Goal: Task Accomplishment & Management: Manage account settings

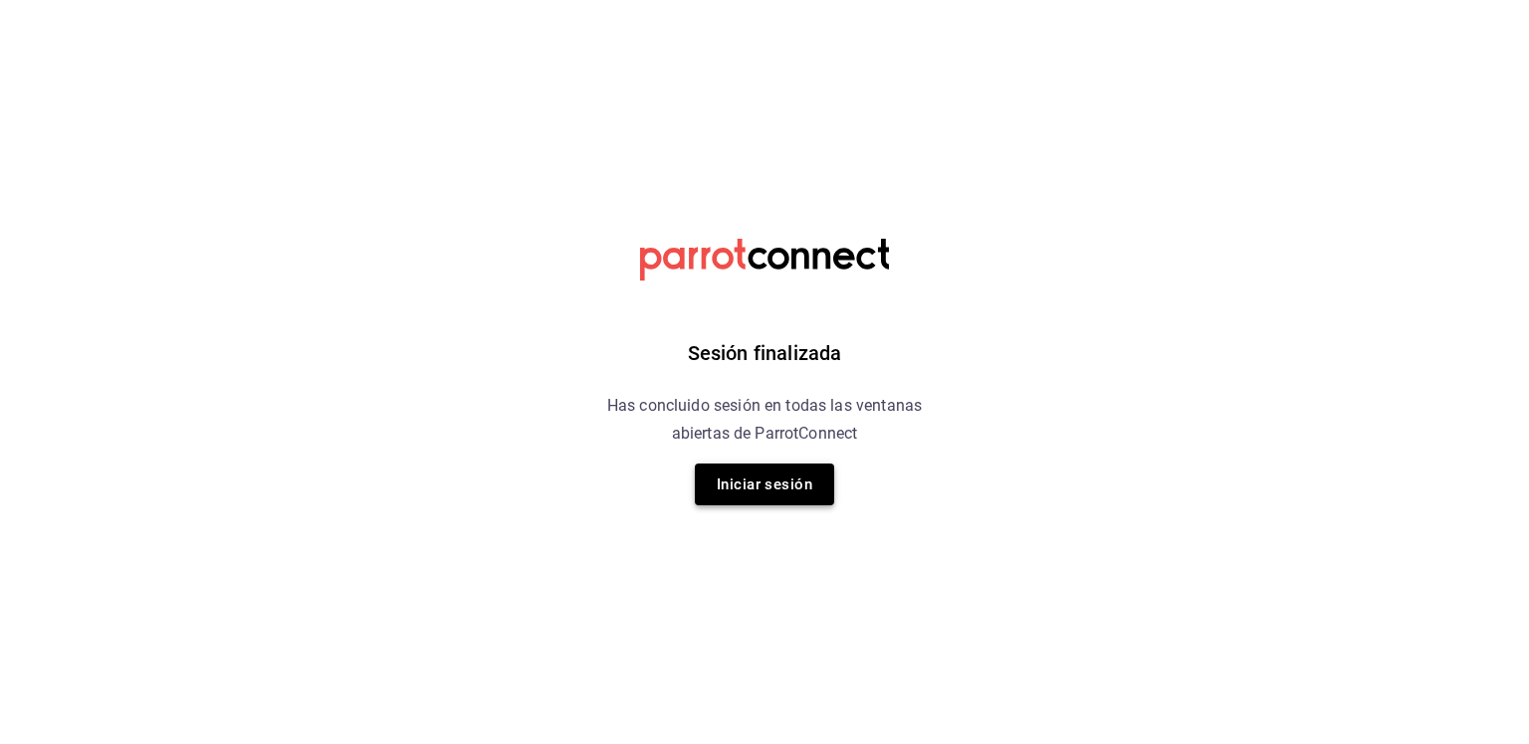
click at [726, 494] on button "Iniciar sesión" at bounding box center [764, 485] width 139 height 42
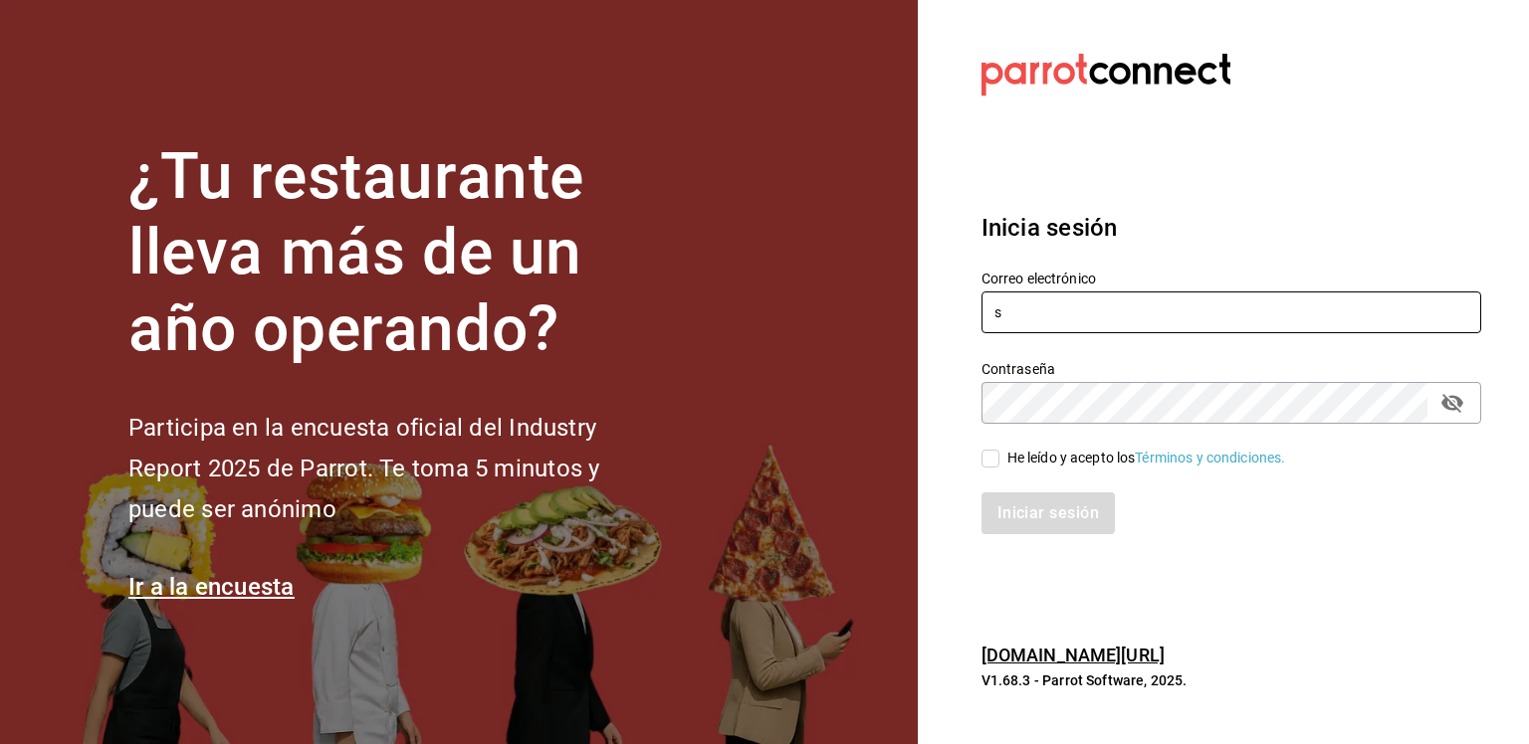
click at [1117, 327] on input "s" at bounding box center [1231, 313] width 500 height 42
type input "[EMAIL_ADDRESS][DOMAIN_NAME]"
click at [987, 466] on input "He leído y acepto los Términos y condiciones." at bounding box center [990, 459] width 18 height 18
checkbox input "true"
click at [987, 504] on button "Iniciar sesión" at bounding box center [1048, 514] width 135 height 42
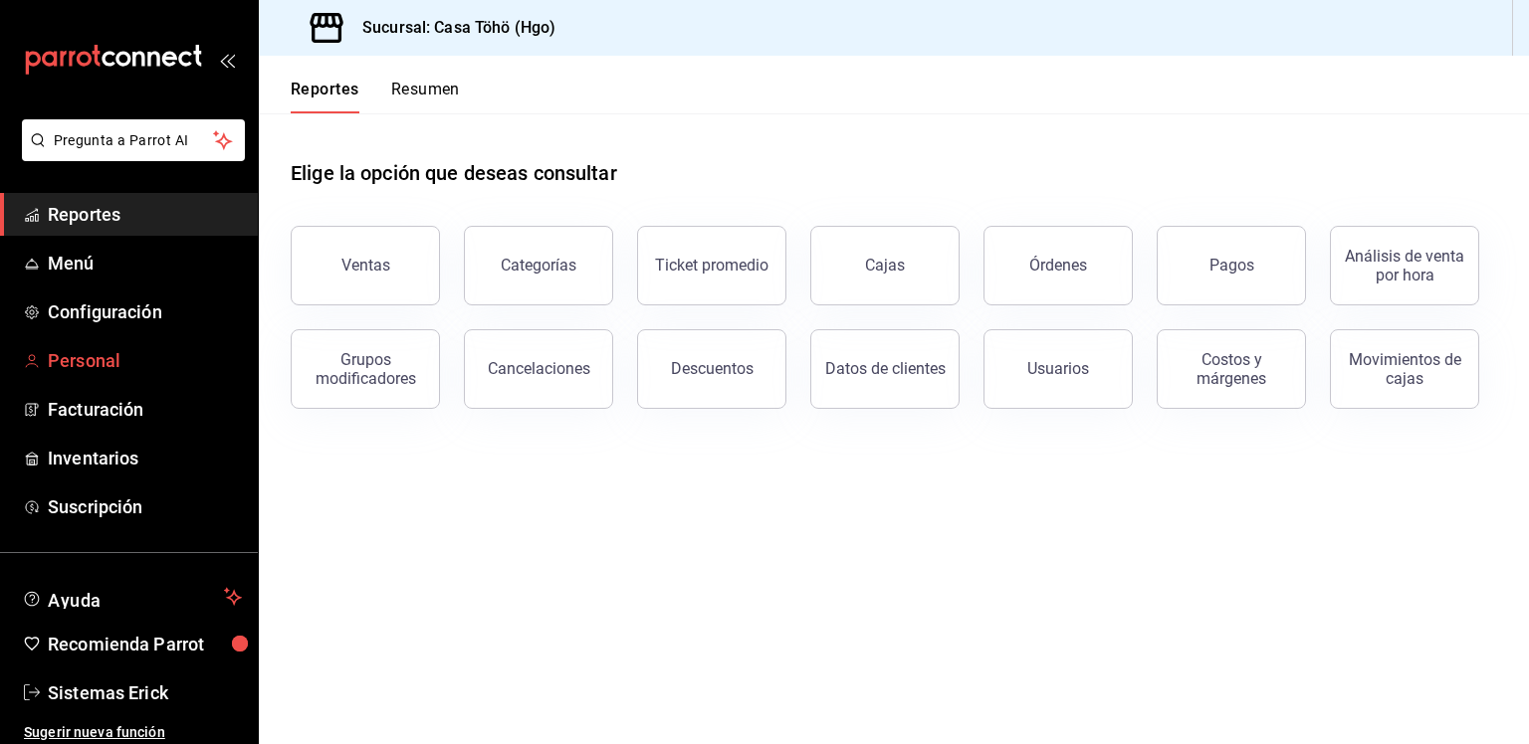
click at [118, 349] on span "Personal" at bounding box center [145, 360] width 194 height 27
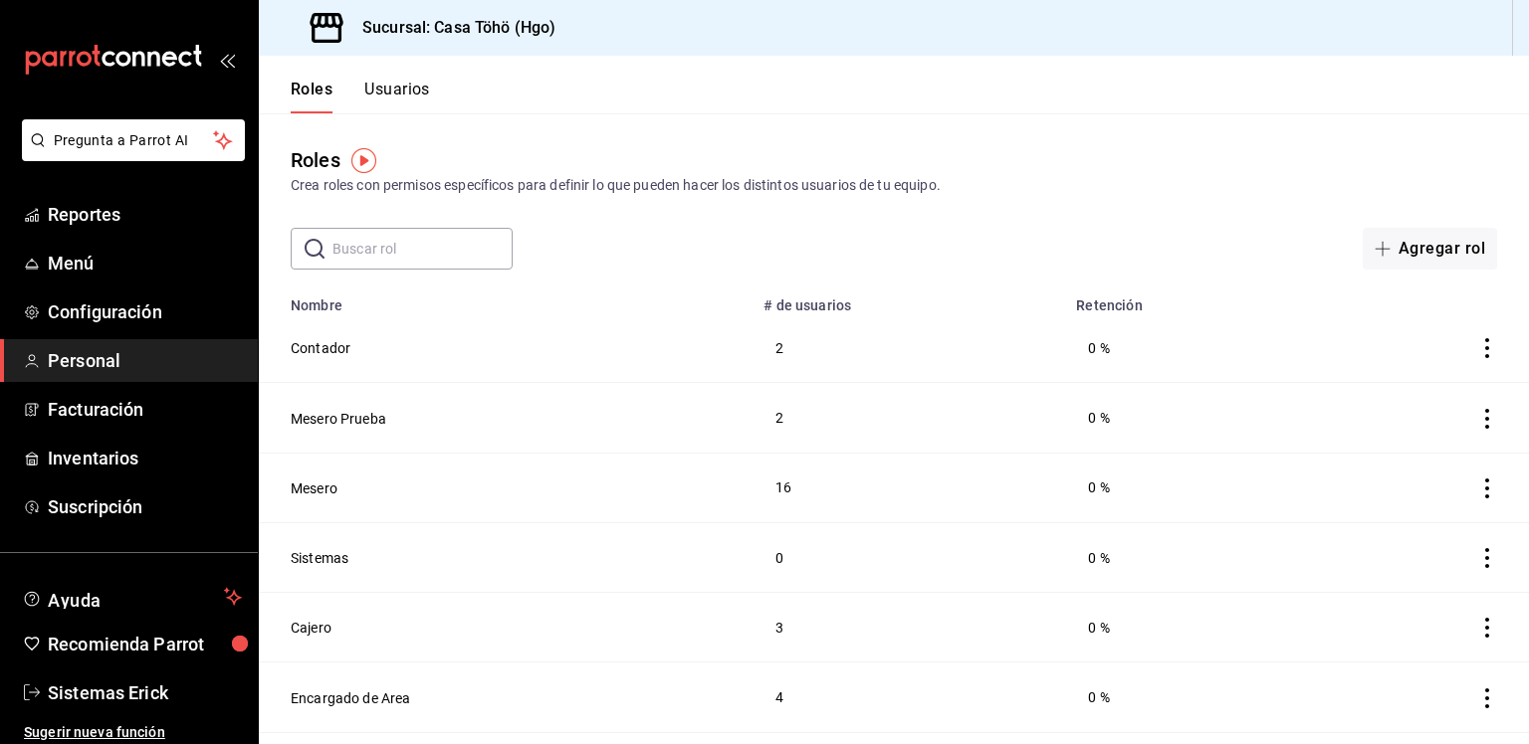
click at [380, 77] on div "Roles Usuarios" at bounding box center [344, 85] width 171 height 58
click at [380, 85] on button "Usuarios" at bounding box center [397, 97] width 66 height 34
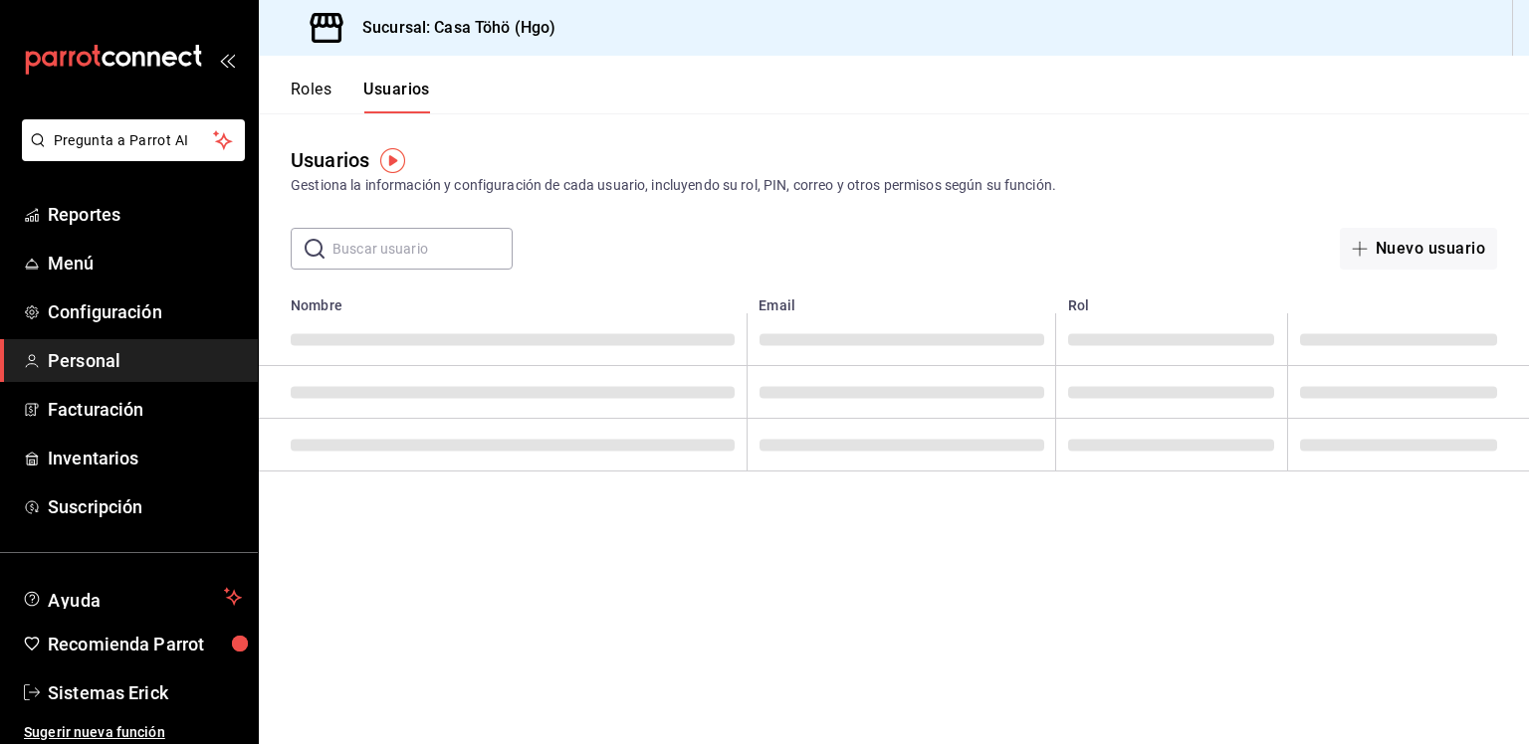
click at [390, 255] on input "text" at bounding box center [422, 249] width 180 height 40
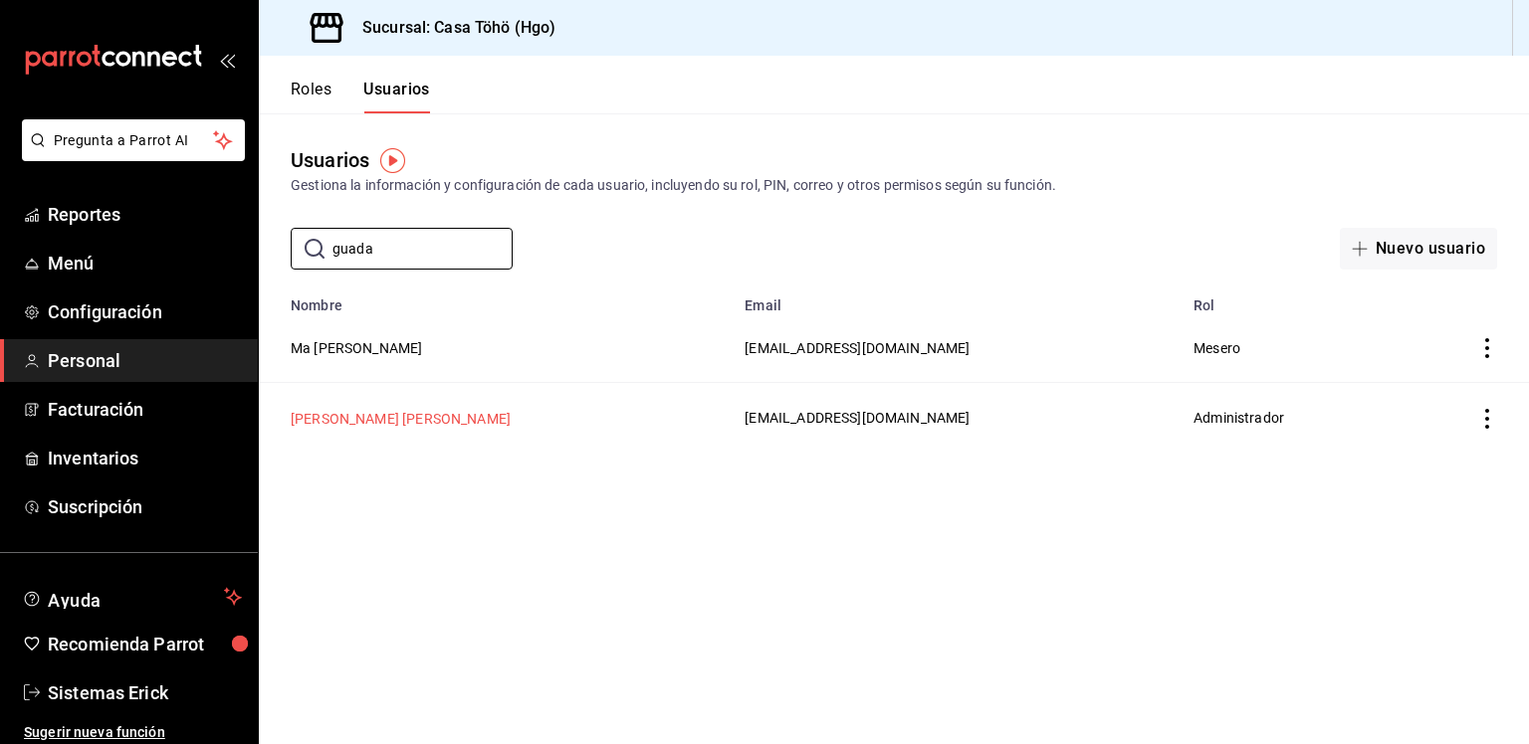
type input "guada"
click at [458, 427] on button "[PERSON_NAME] [PERSON_NAME]" at bounding box center [401, 419] width 220 height 20
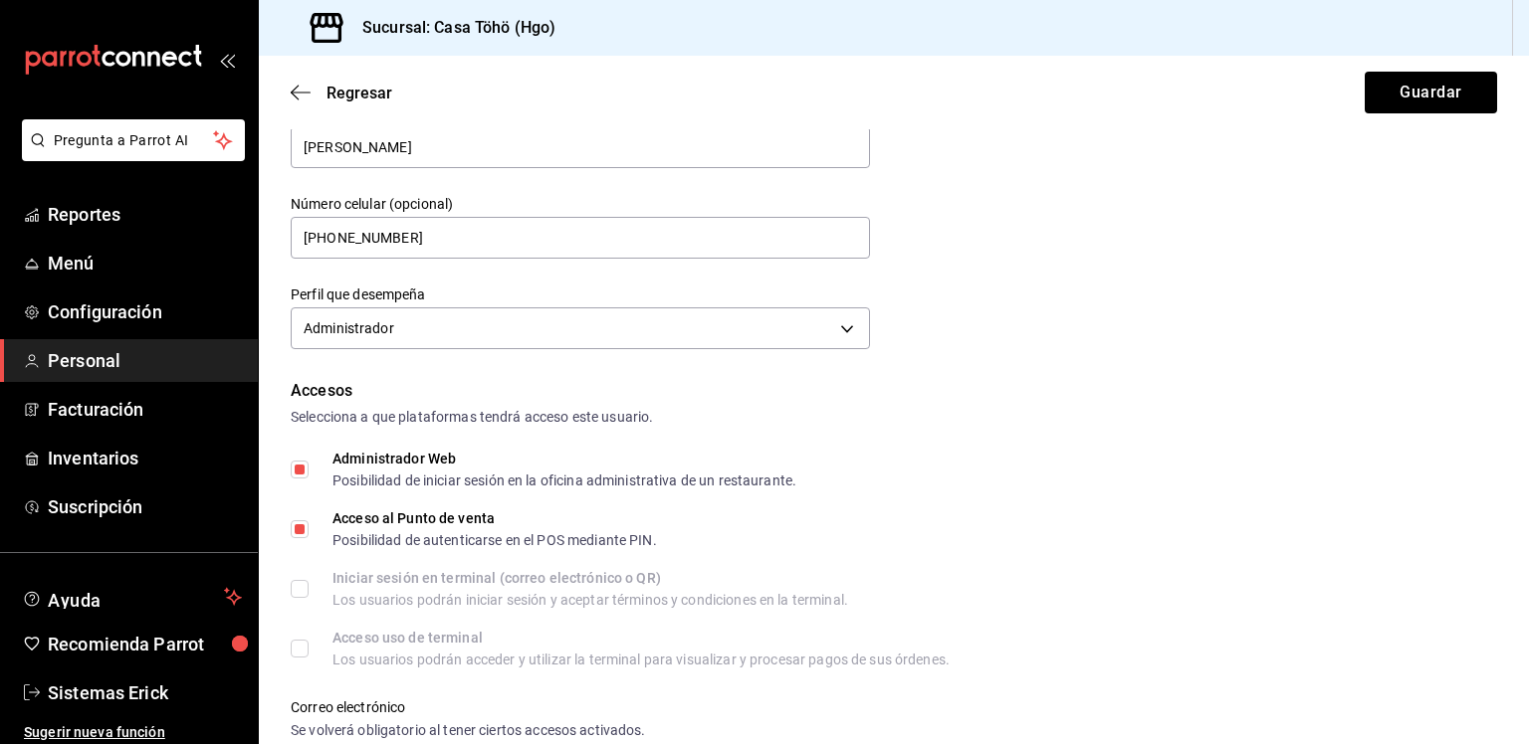
scroll to position [896, 0]
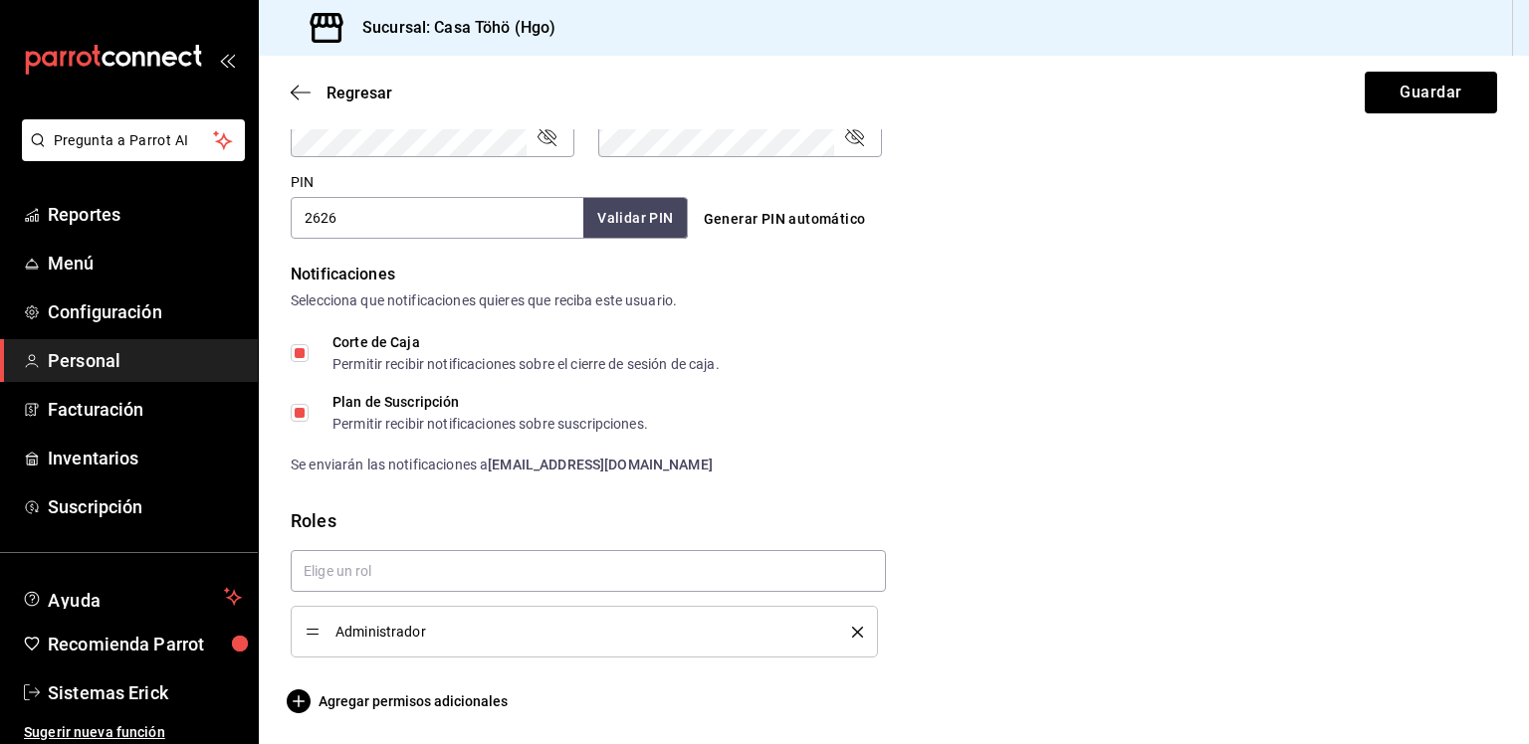
click at [303, 355] on input "Corte de Caja Permitir recibir notificaciones sobre el cierre de sesión de caja." at bounding box center [300, 353] width 18 height 18
checkbox input "false"
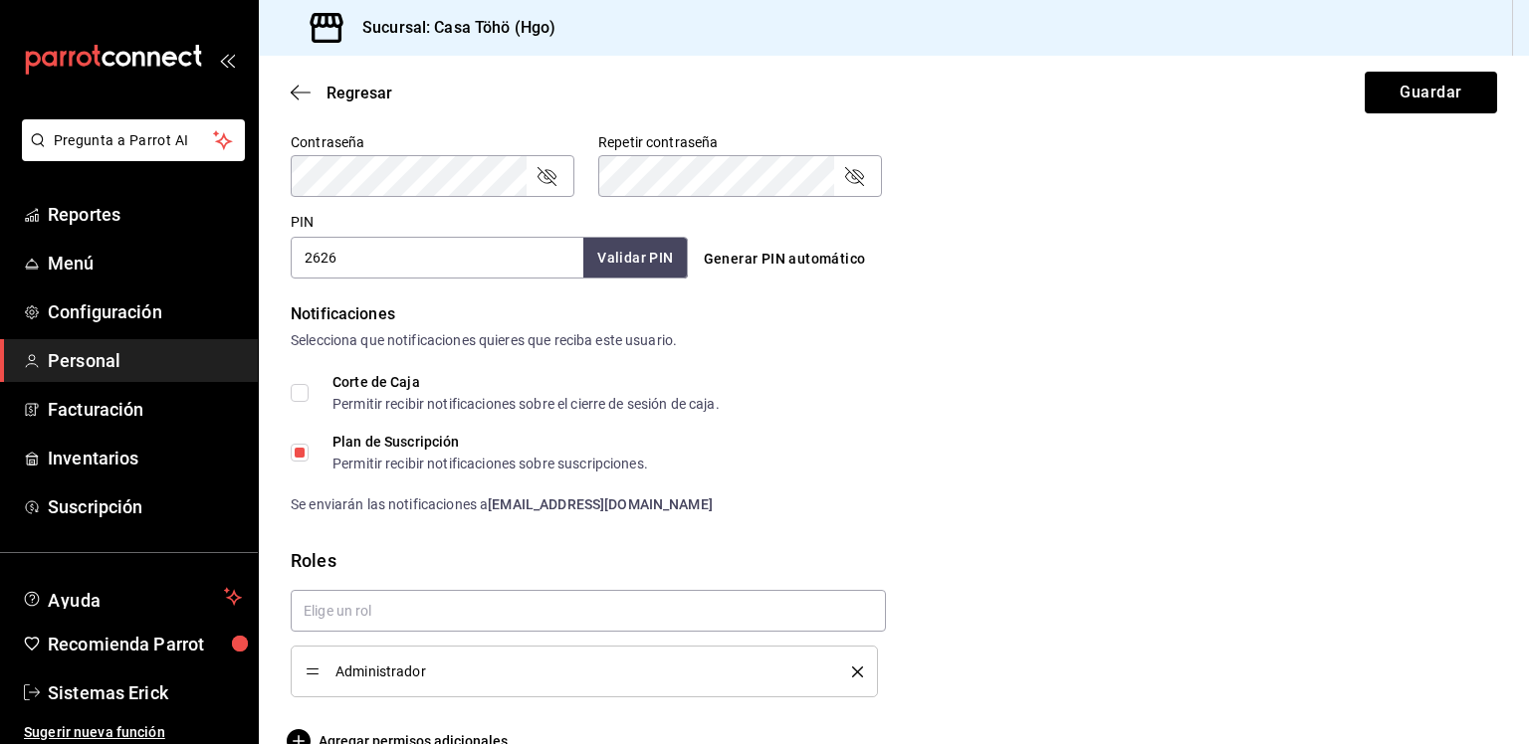
click at [323, 443] on span "Plan de Suscripción Permitir recibir notificaciones sobre suscripciones." at bounding box center [478, 453] width 339 height 36
click at [309, 444] on input "Plan de Suscripción Permitir recibir notificaciones sobre suscripciones." at bounding box center [300, 453] width 18 height 18
checkbox input "false"
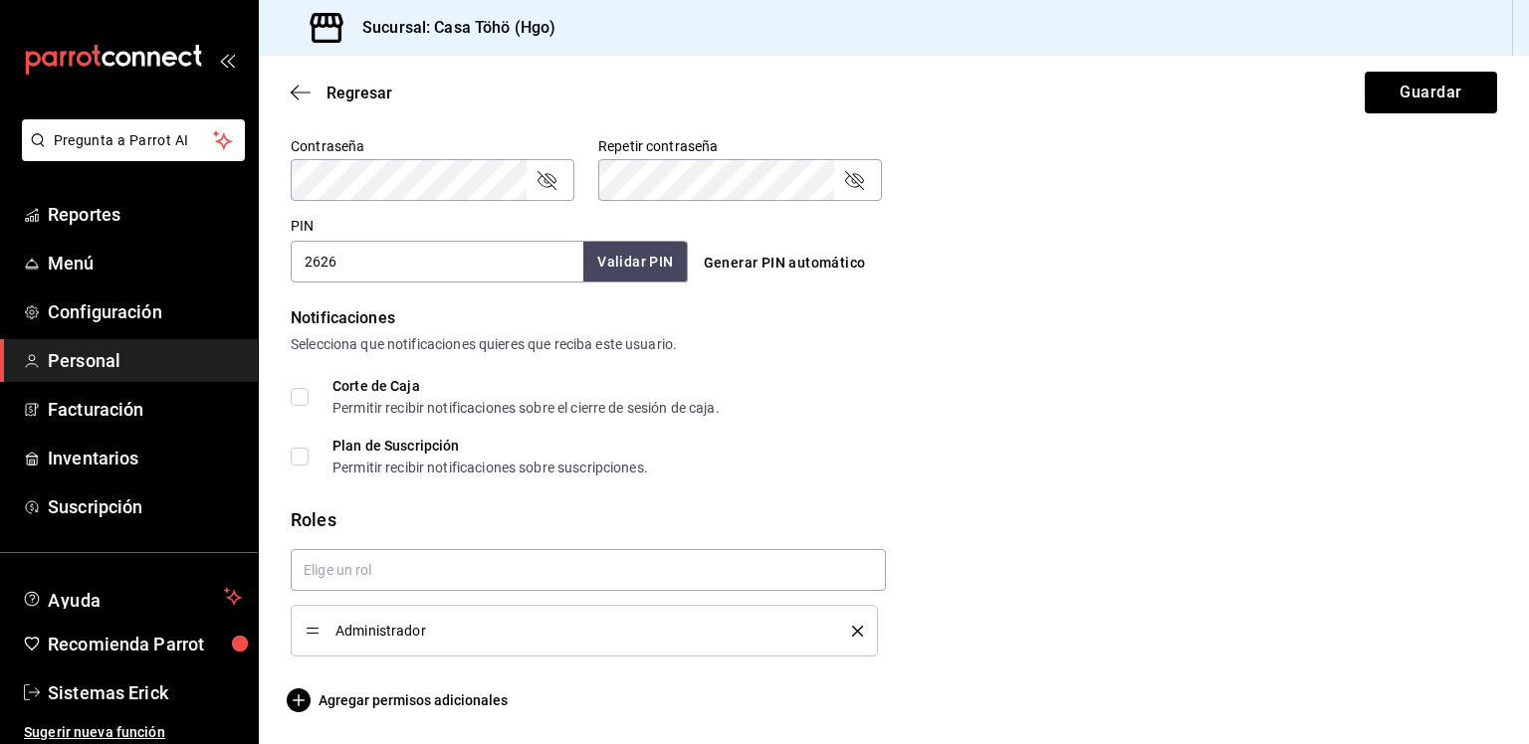
scroll to position [0, 0]
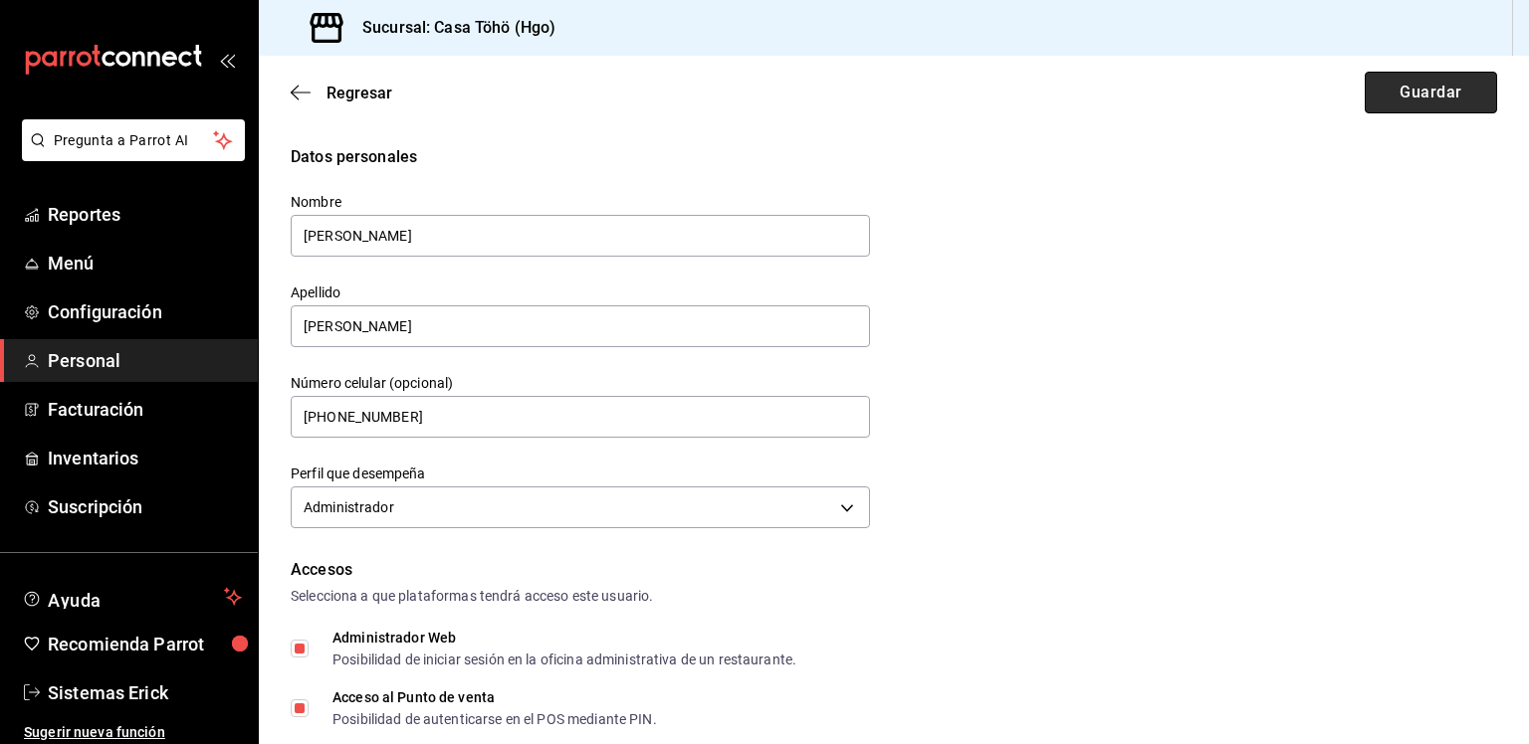
click at [1425, 87] on button "Guardar" at bounding box center [1430, 93] width 132 height 42
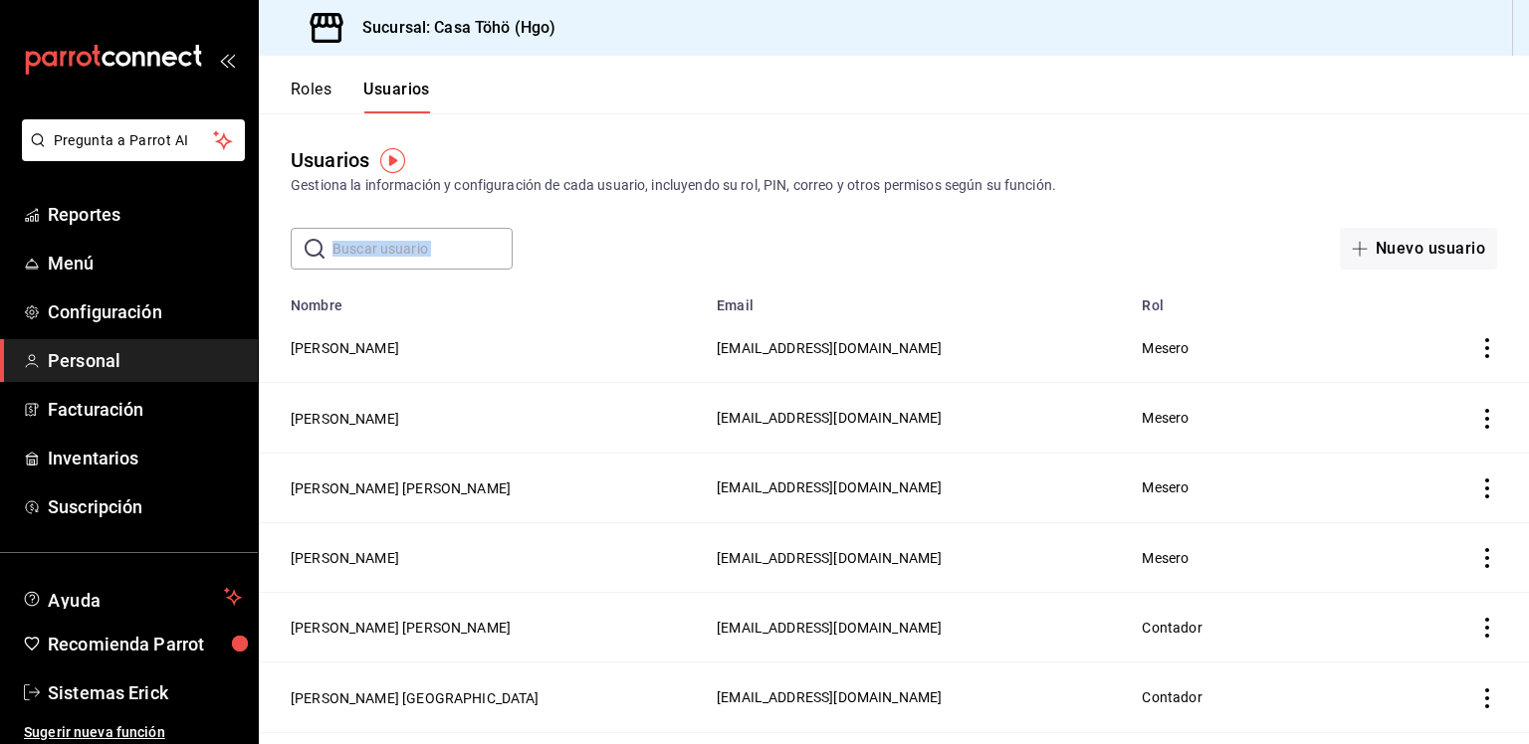
drag, startPoint x: 477, startPoint y: 275, endPoint x: 455, endPoint y: 268, distance: 23.0
click at [455, 268] on input "text" at bounding box center [422, 249] width 180 height 40
type input "guada"
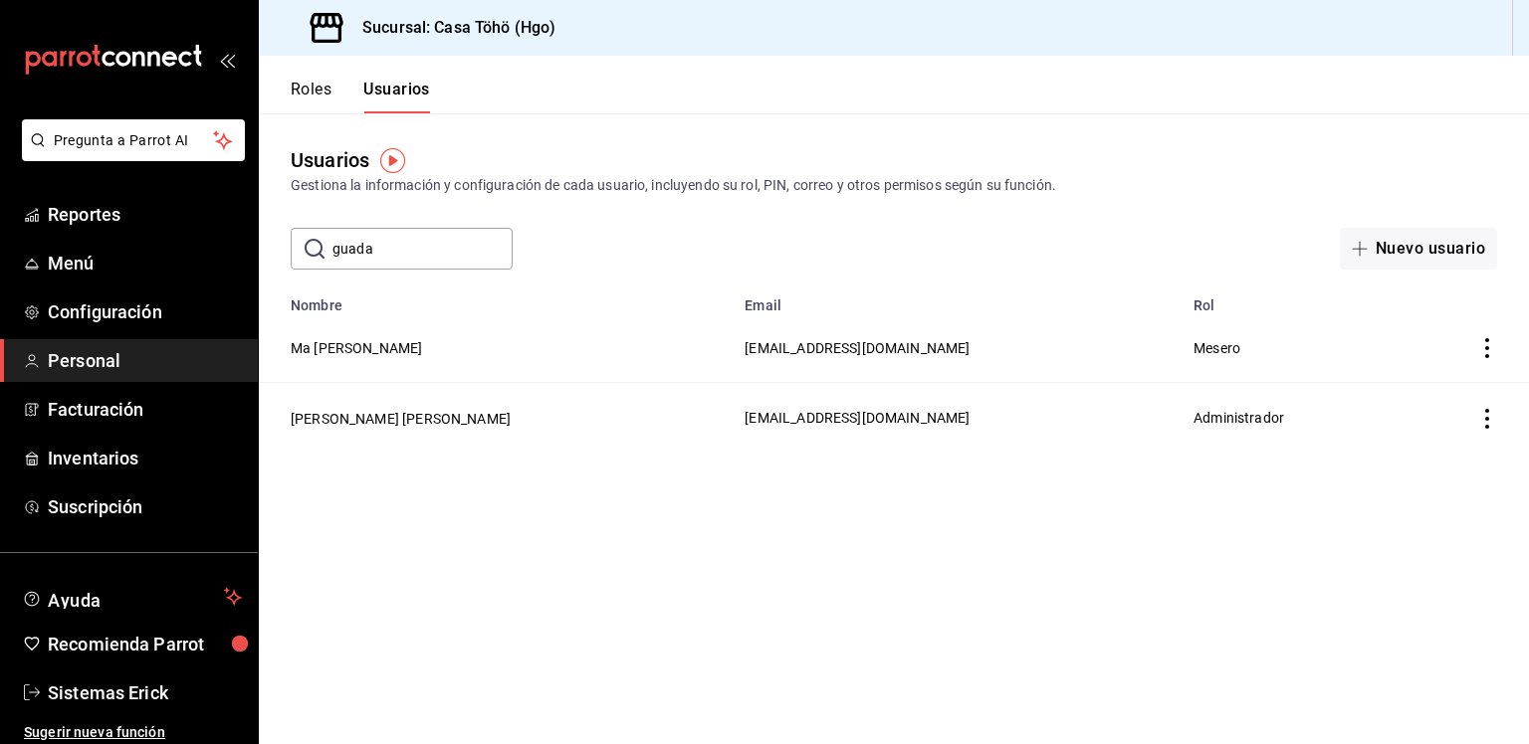
click at [1496, 419] on icon "actions" at bounding box center [1487, 419] width 20 height 20
click at [1414, 457] on span "Eliminar" at bounding box center [1396, 448] width 87 height 24
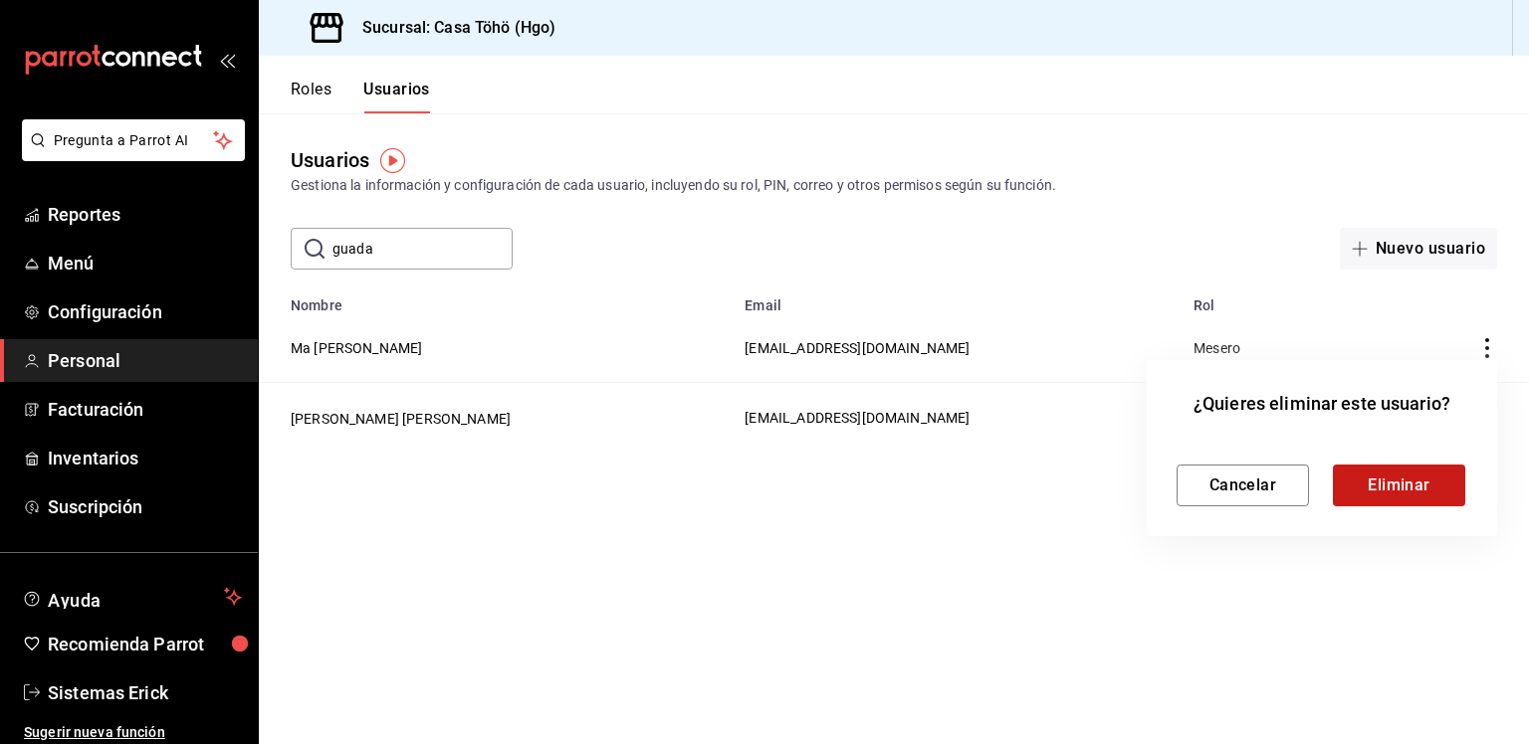
drag, startPoint x: 1468, startPoint y: 490, endPoint x: 1414, endPoint y: 502, distance: 55.1
click at [1414, 502] on div "¿Quieres eliminar este usuario? Cancelar Eliminar" at bounding box center [1321, 448] width 350 height 176
click at [1414, 502] on button "Eliminar" at bounding box center [1399, 486] width 132 height 42
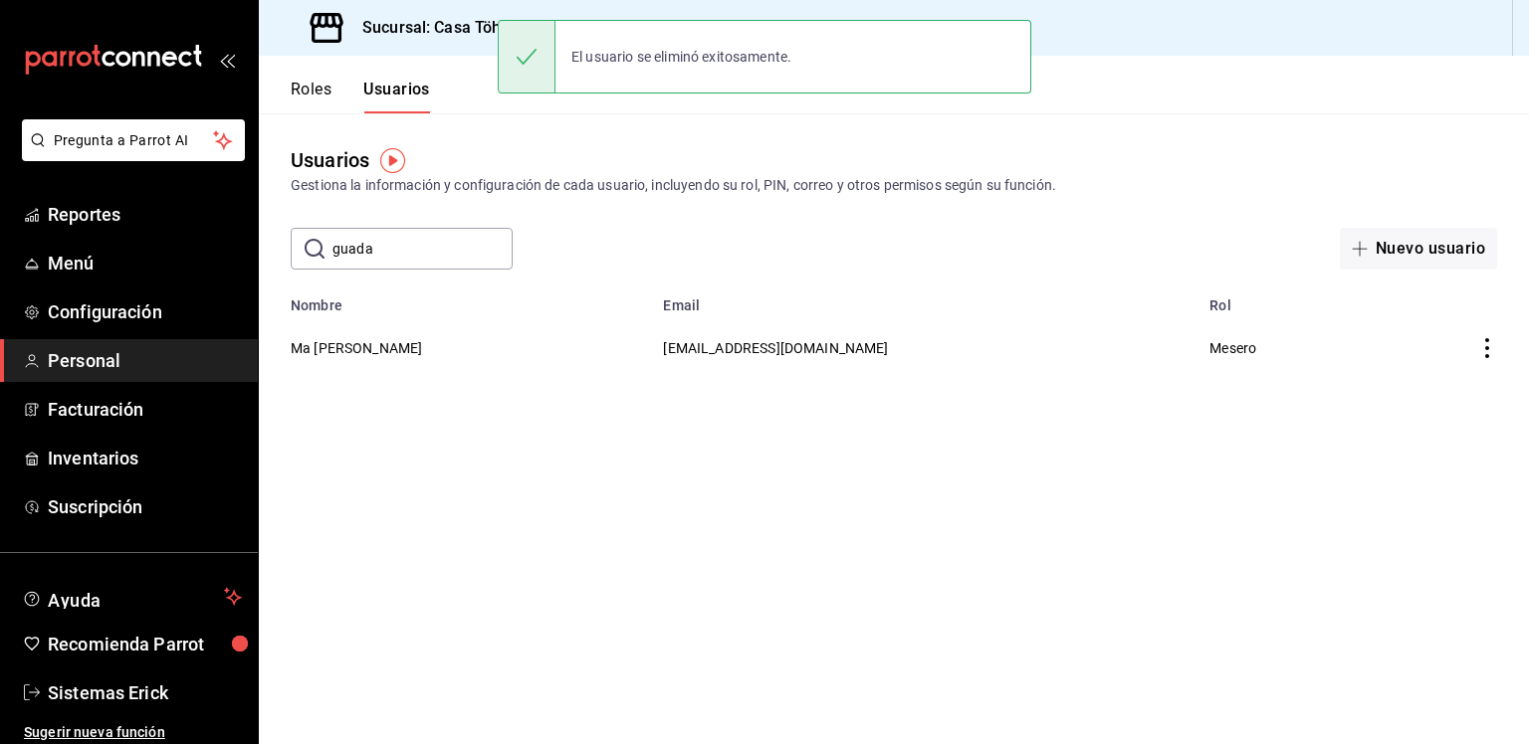
click at [458, 264] on input "guada" at bounding box center [422, 249] width 180 height 40
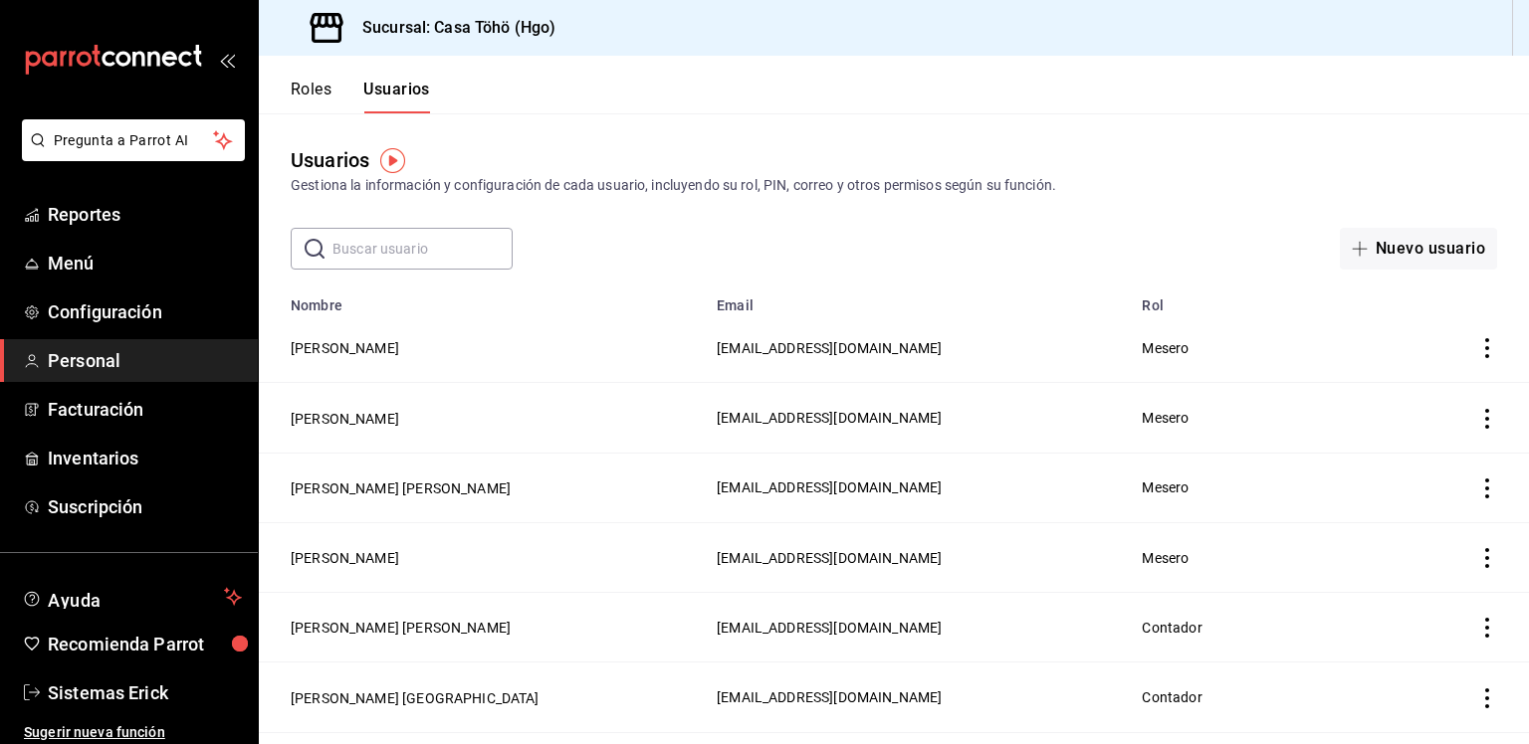
click at [471, 263] on input "text" at bounding box center [422, 249] width 180 height 40
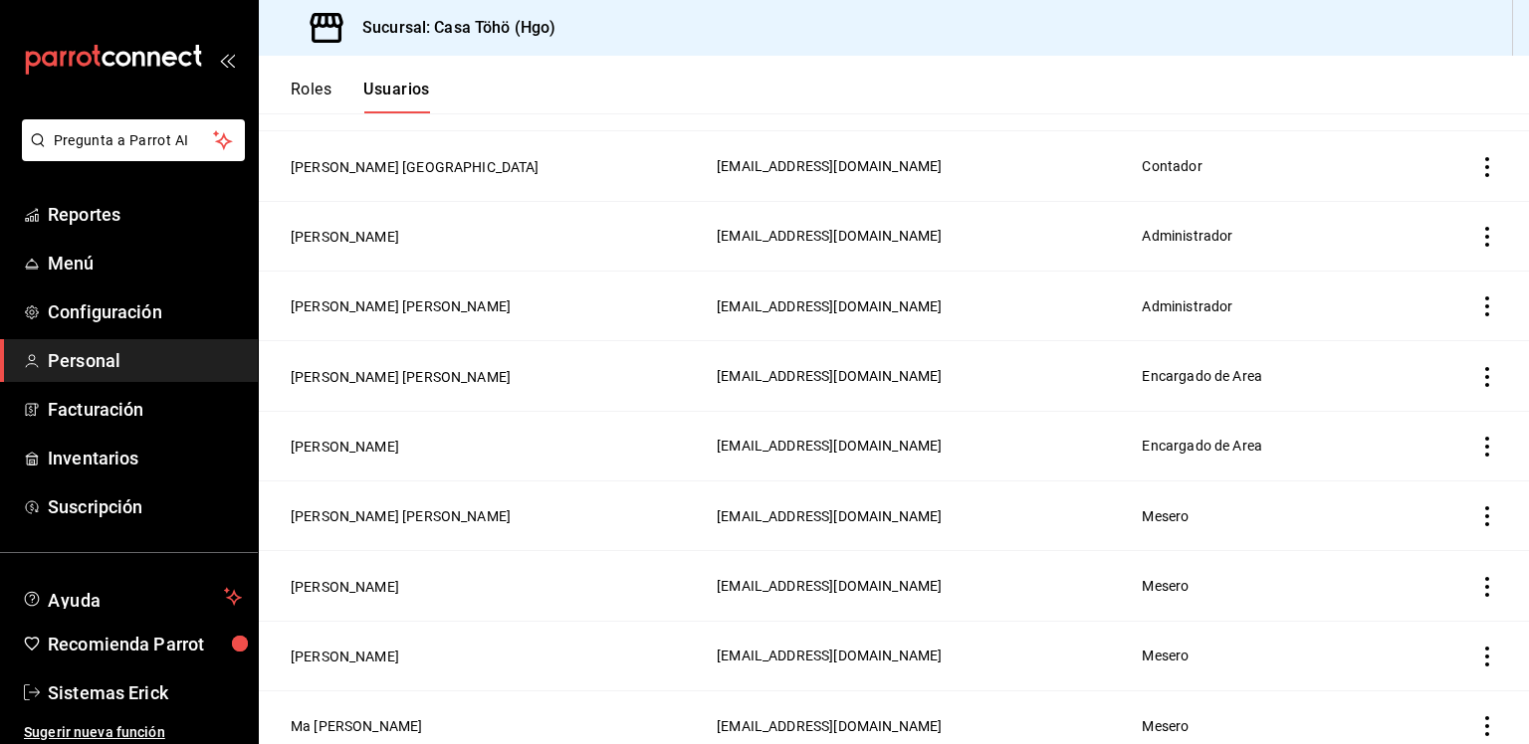
scroll to position [478, 0]
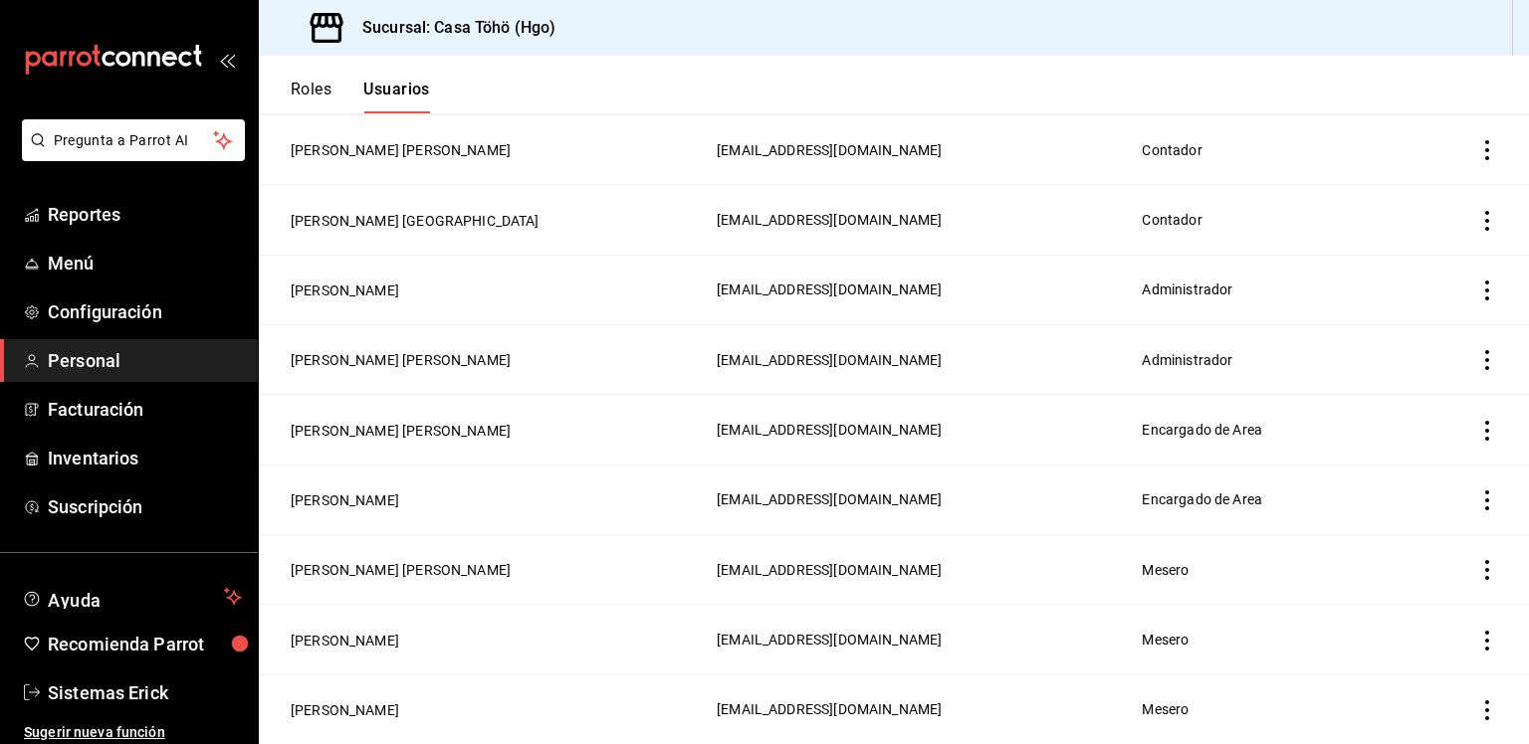
click at [1022, 339] on td "[EMAIL_ADDRESS][DOMAIN_NAME]" at bounding box center [917, 360] width 425 height 70
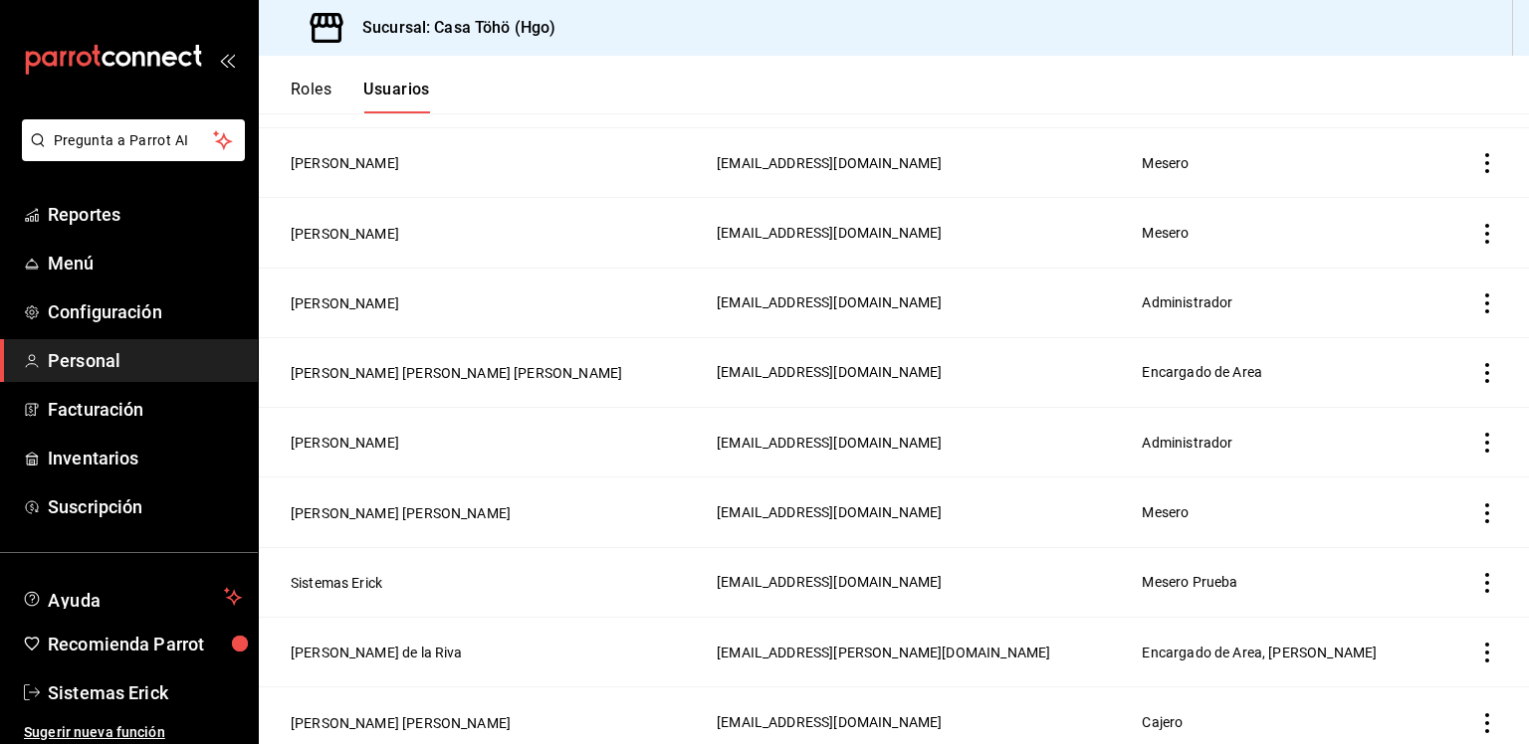
scroll to position [1604, 0]
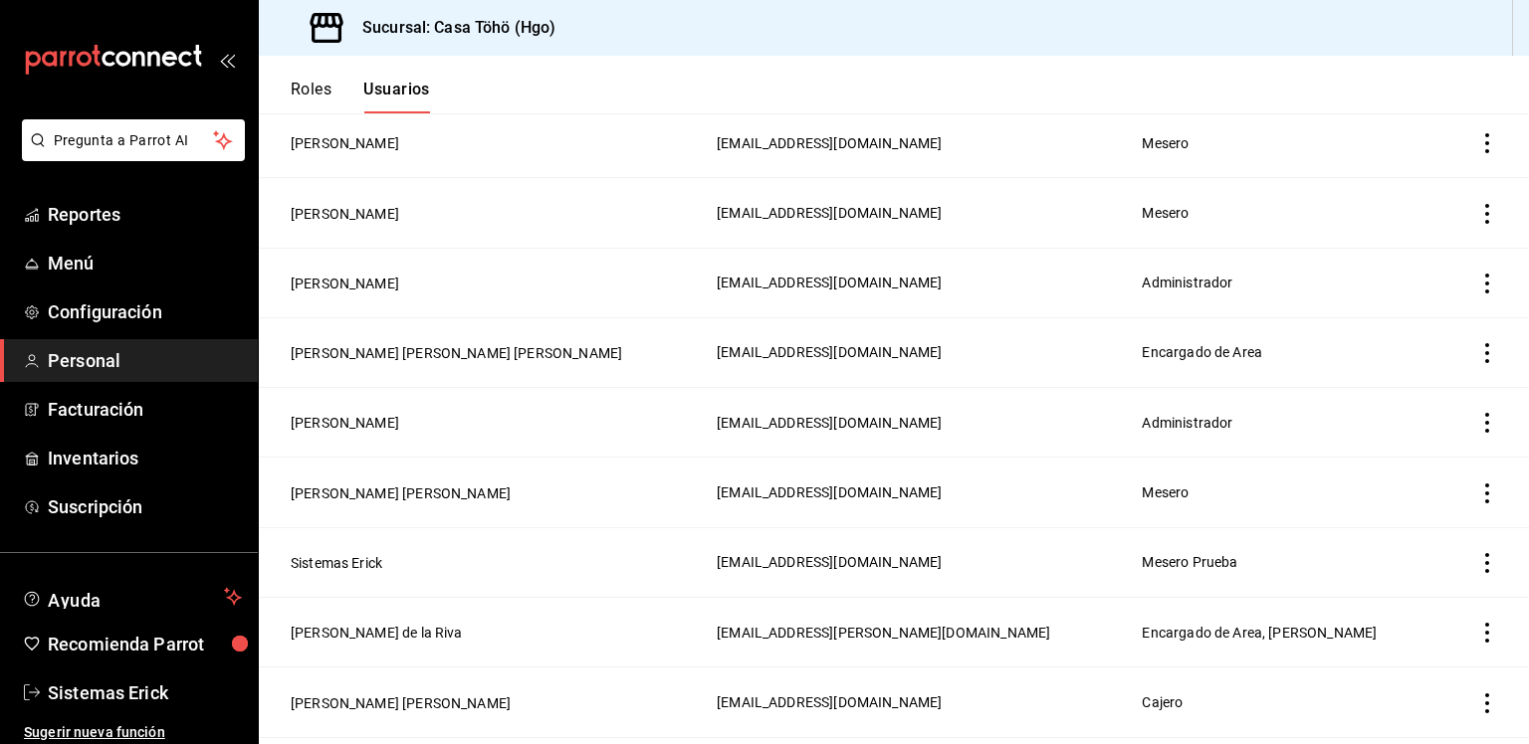
click at [1477, 288] on icon "actions" at bounding box center [1487, 284] width 20 height 20
click at [1413, 311] on span "Eliminar" at bounding box center [1399, 313] width 51 height 16
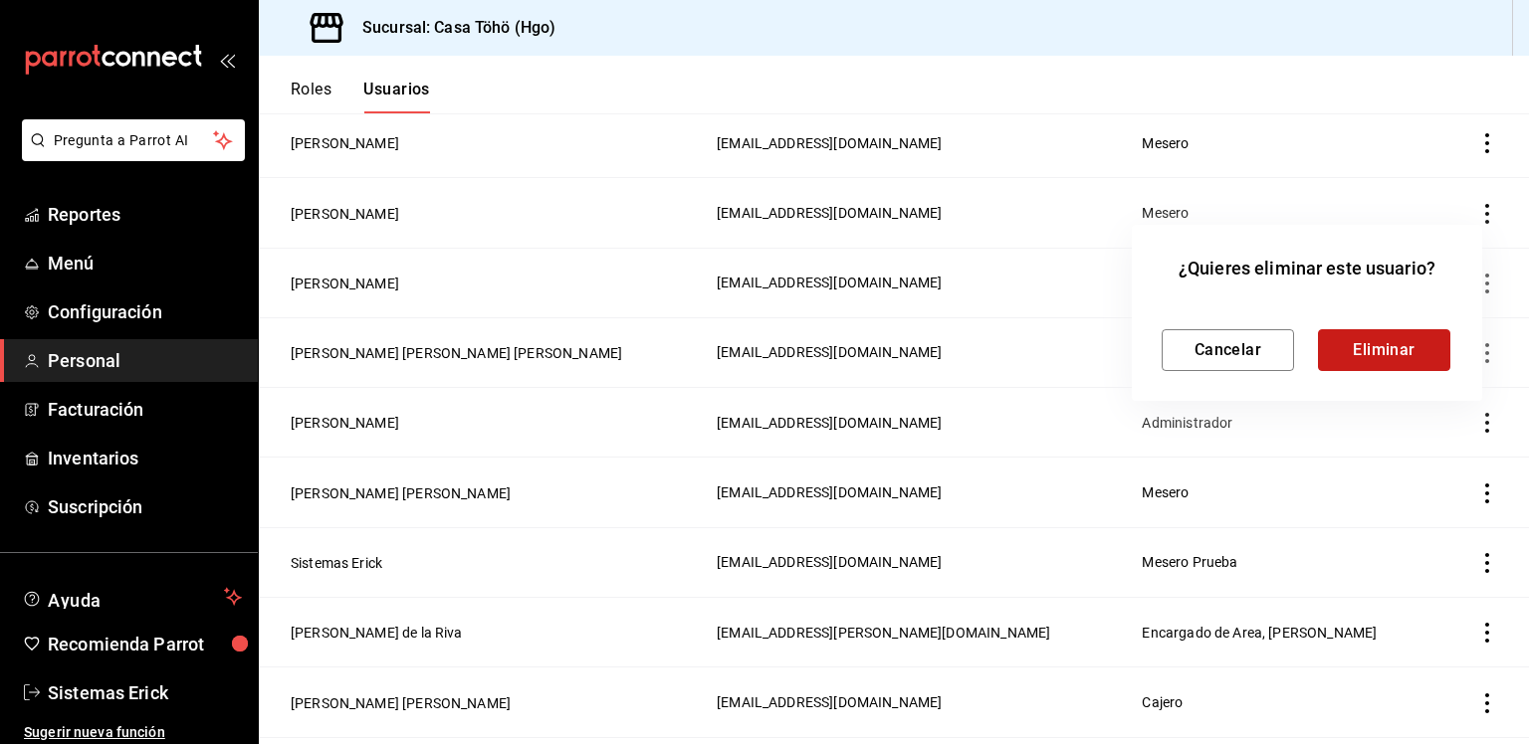
click at [1363, 354] on button "Eliminar" at bounding box center [1384, 350] width 132 height 42
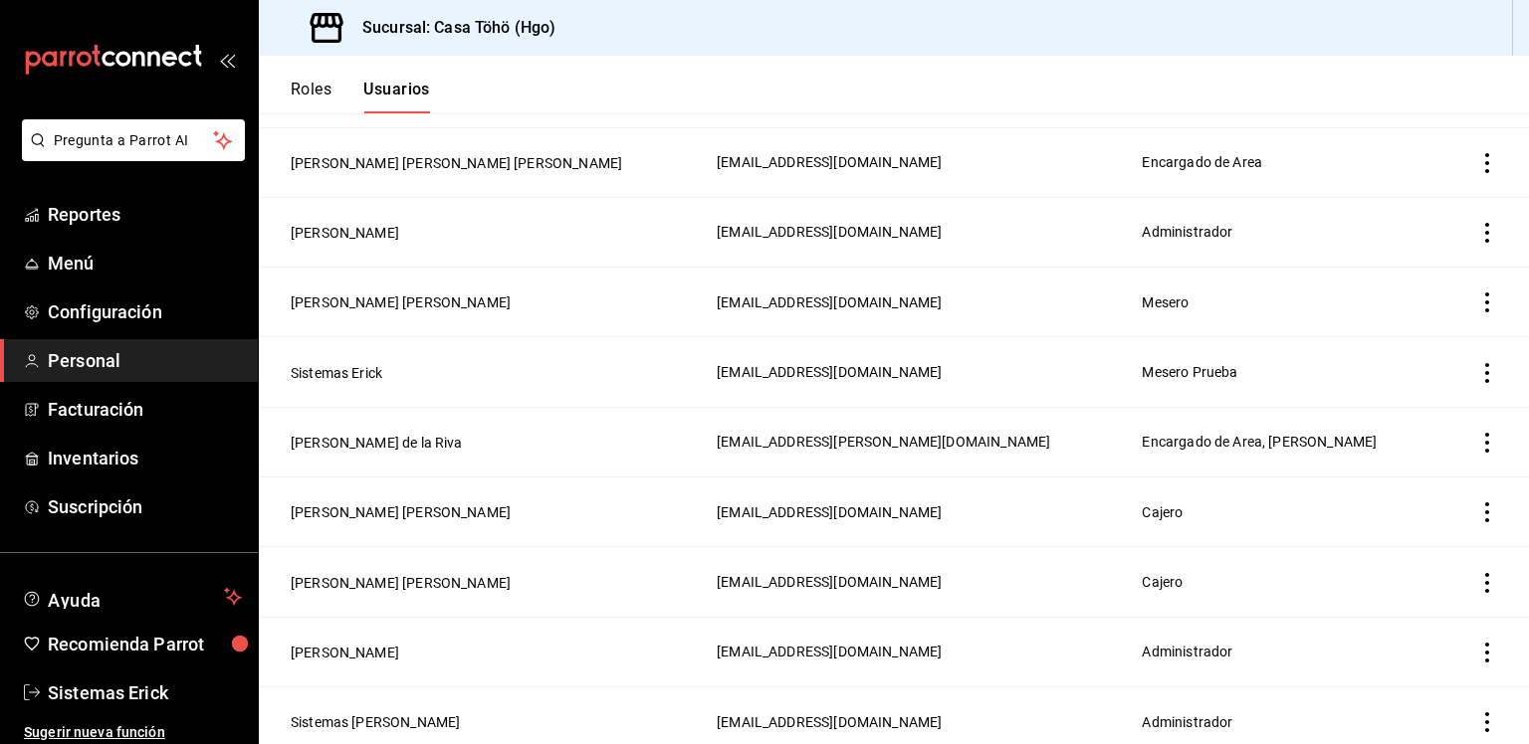
scroll to position [1738, 0]
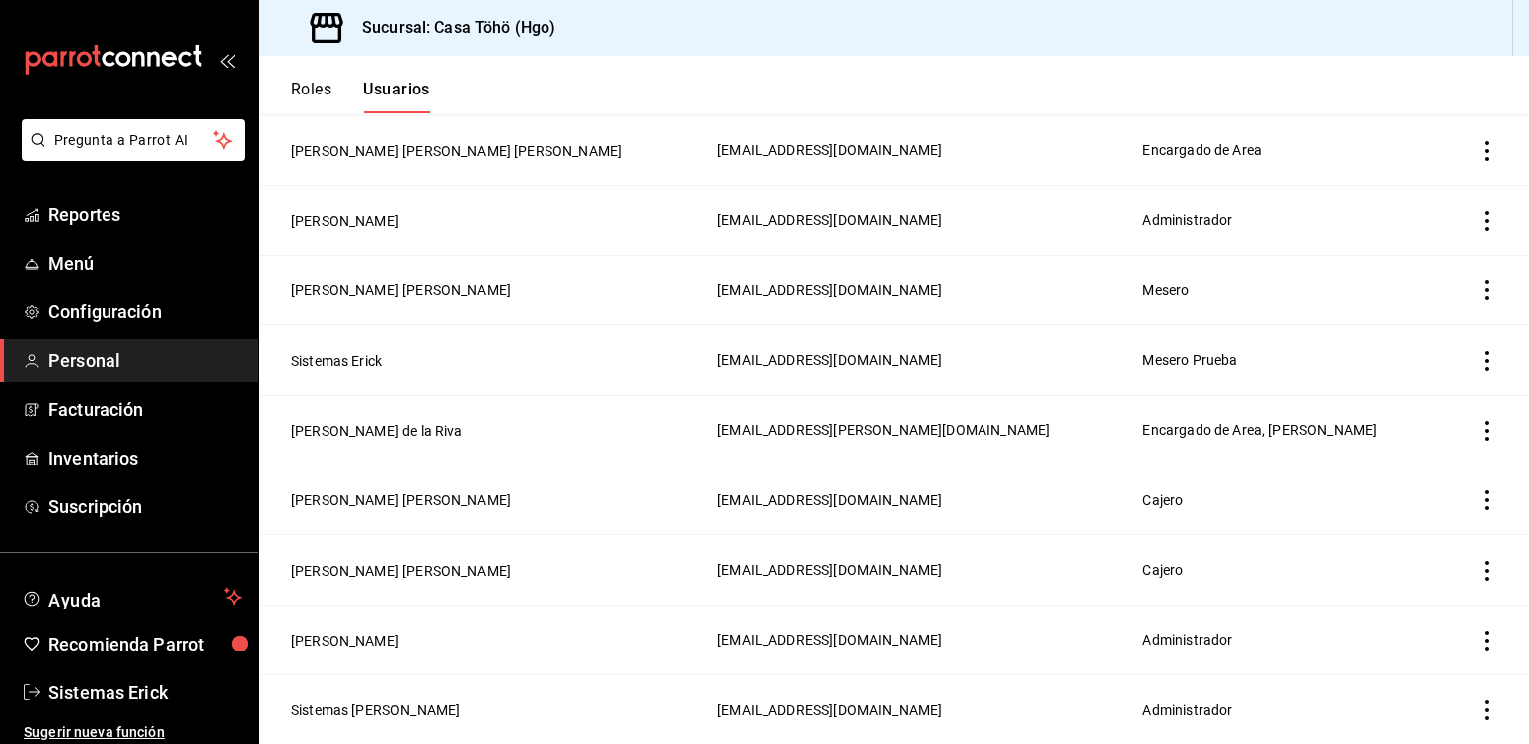
click at [1069, 524] on td "[EMAIL_ADDRESS][DOMAIN_NAME]" at bounding box center [917, 501] width 425 height 70
